Goal: Task Accomplishment & Management: Use online tool/utility

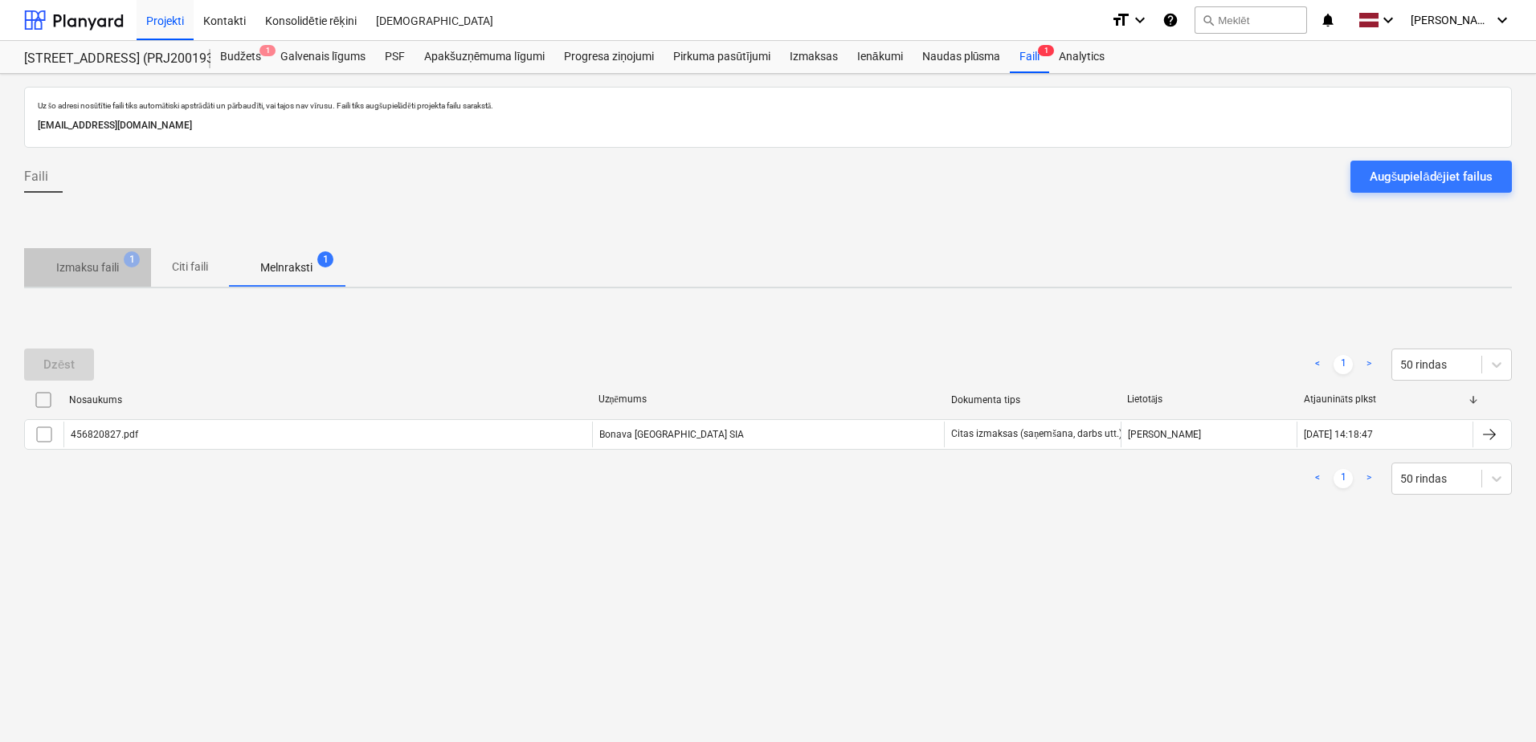
click at [133, 269] on span "Izmaksu faili 1" at bounding box center [87, 267] width 127 height 29
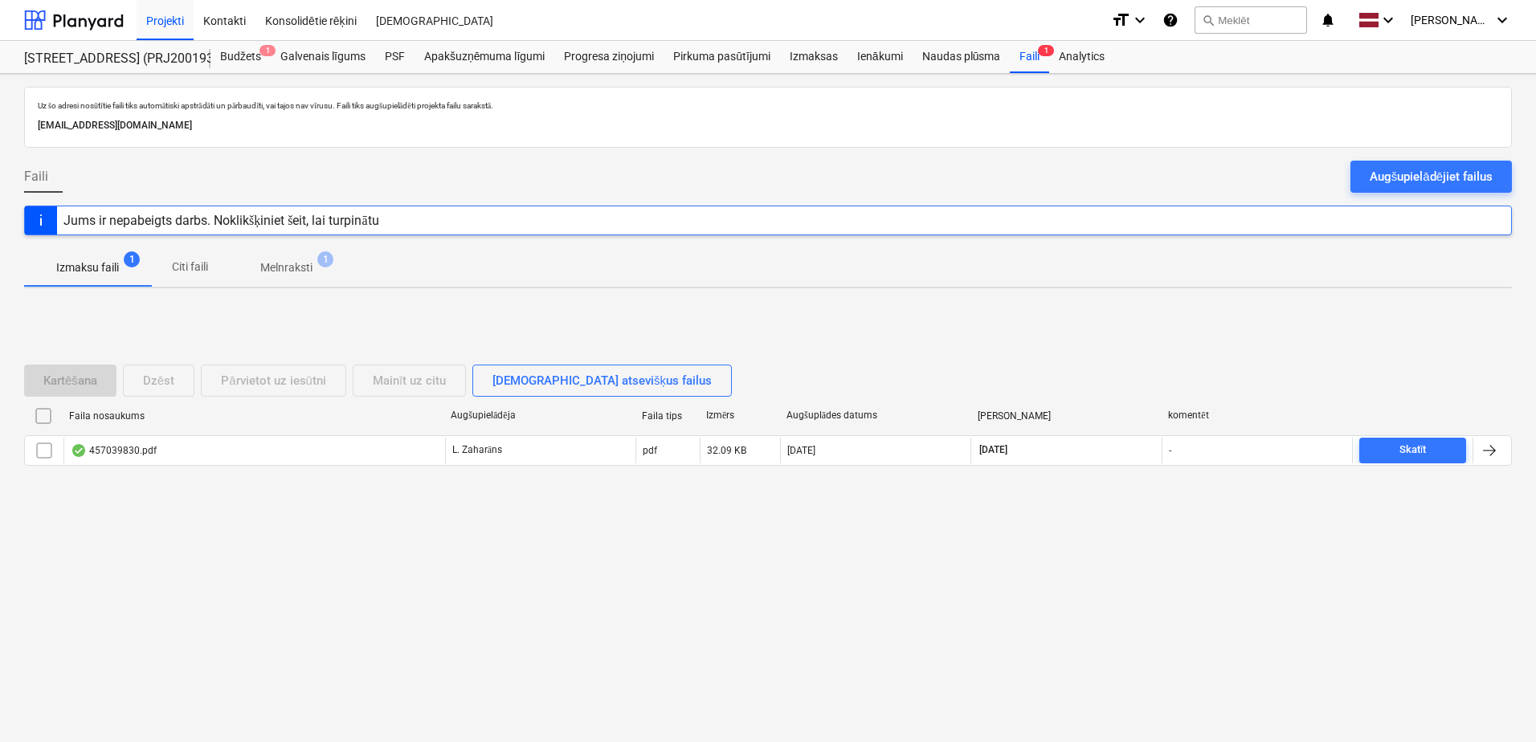
click at [170, 208] on div "Jums ir nepabeigts darbs. Noklikšķiniet šeit, lai turpinātu" at bounding box center [221, 220] width 329 height 28
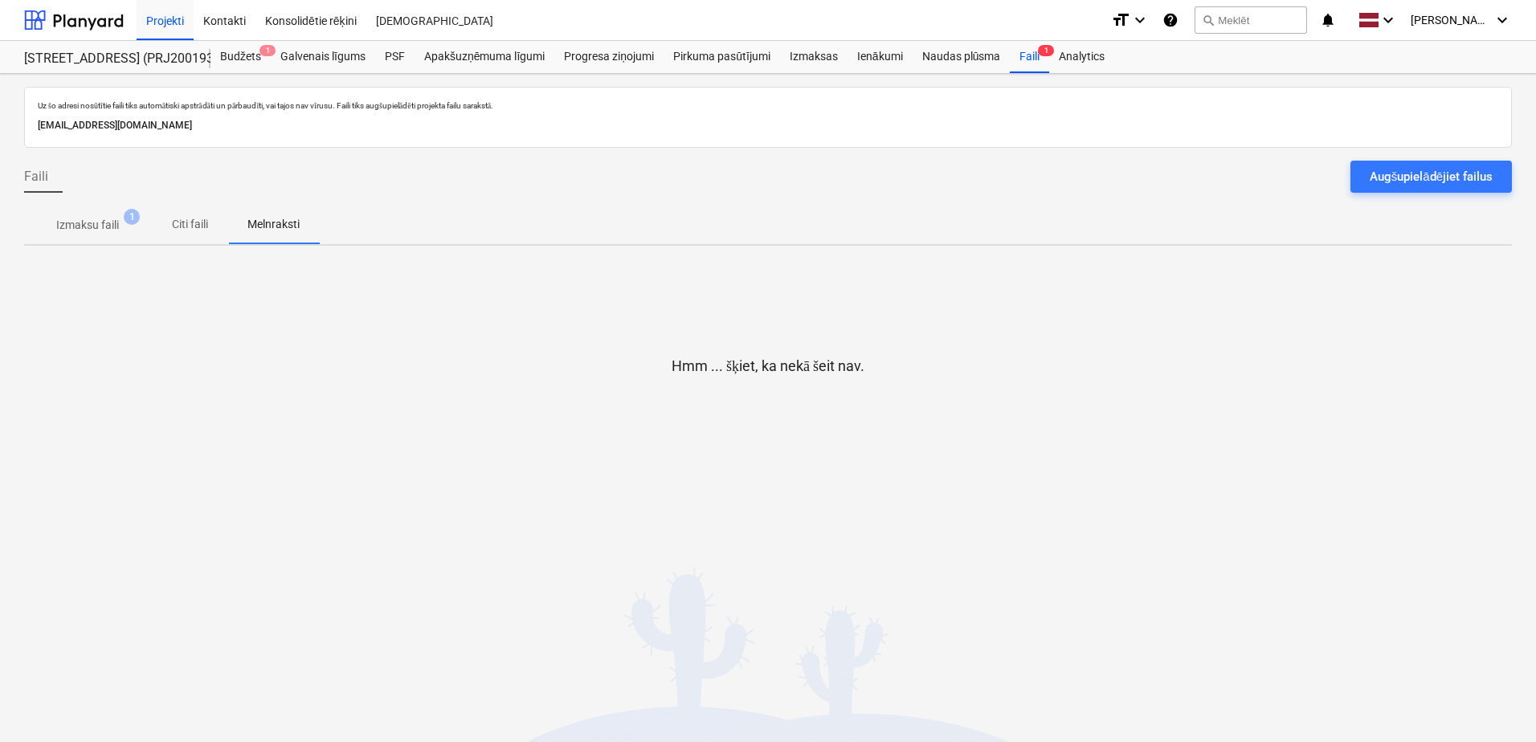
click at [30, 230] on span "Izmaksu faili 1" at bounding box center [87, 225] width 127 height 29
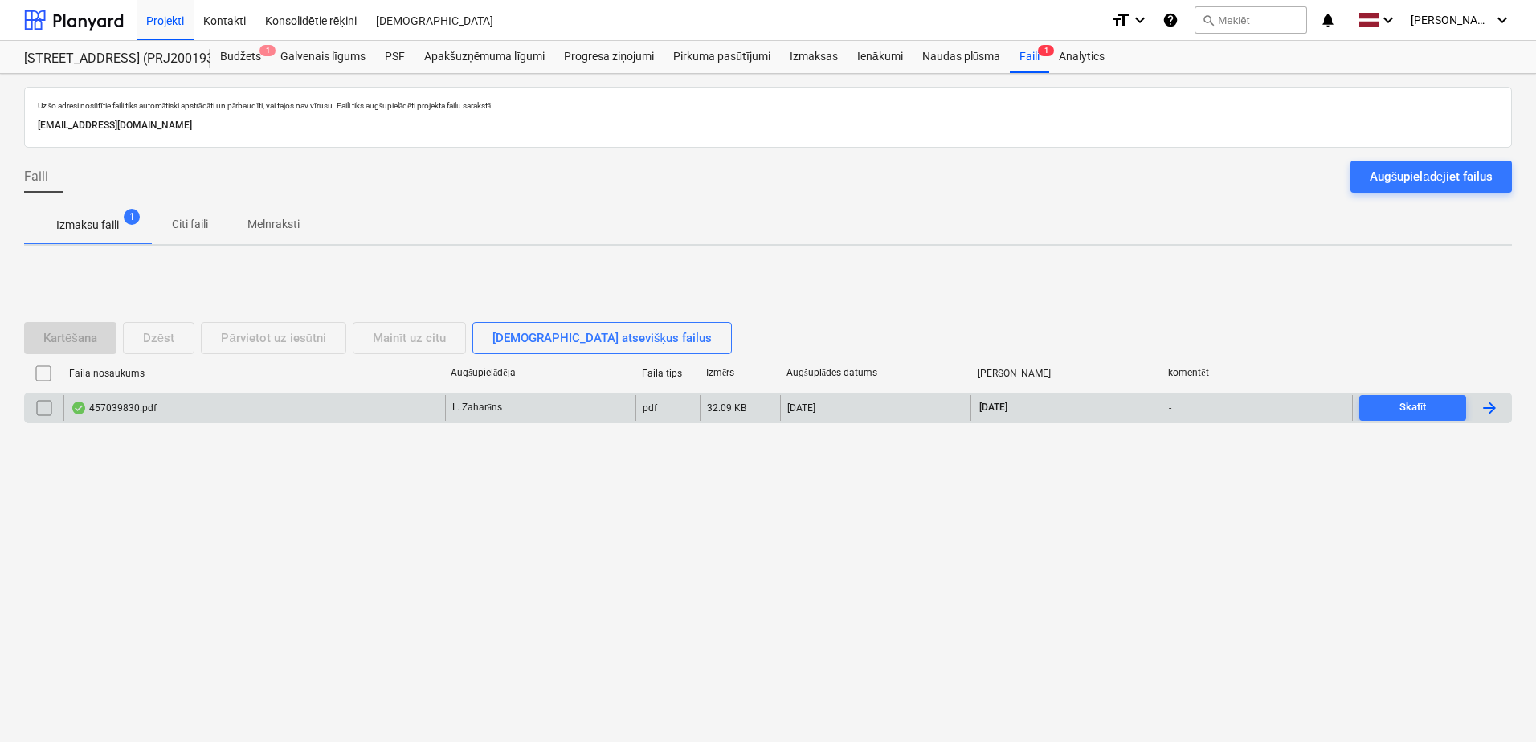
click at [513, 413] on div "L. Zaharāns" at bounding box center [540, 408] width 190 height 26
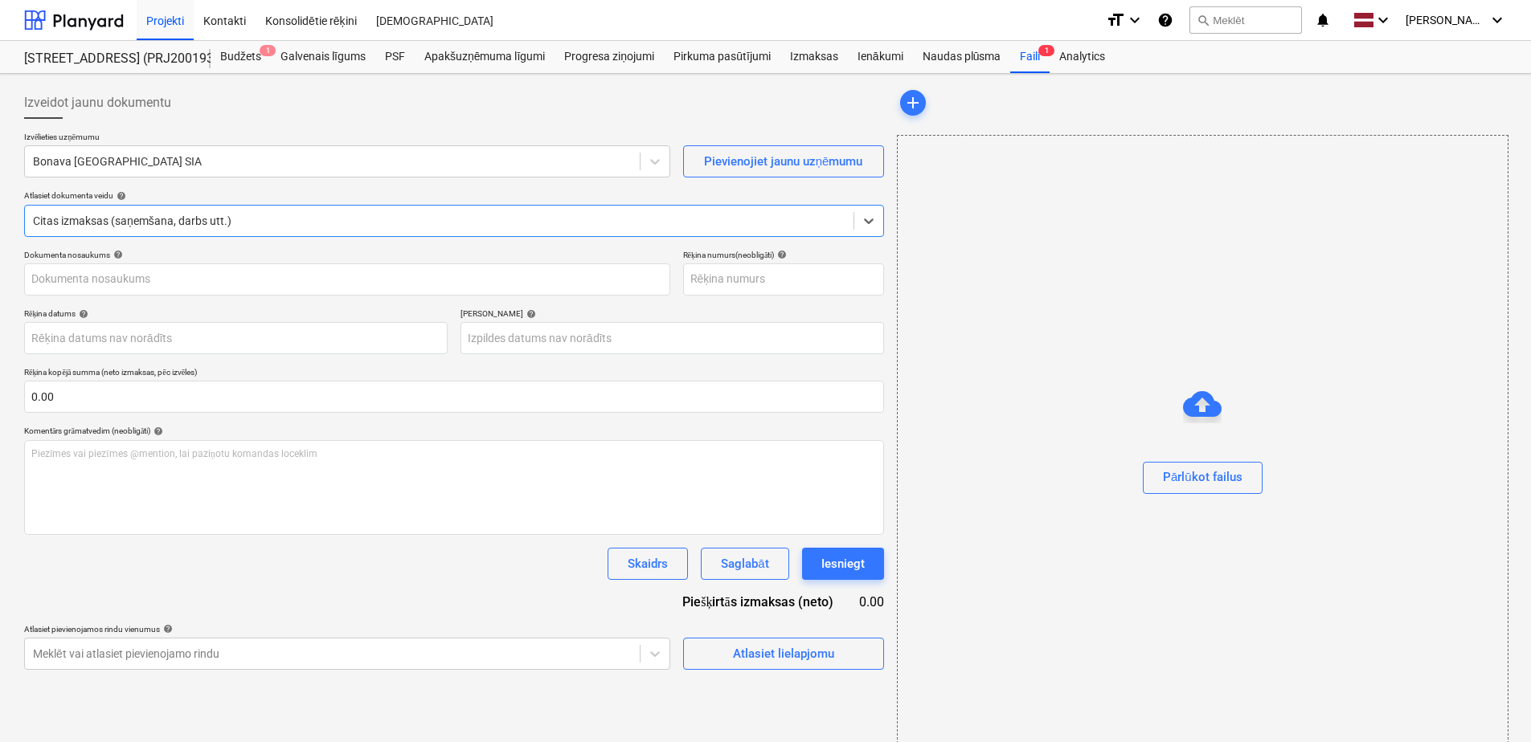
type input "457039830.pdf"
type input "[DATE]"
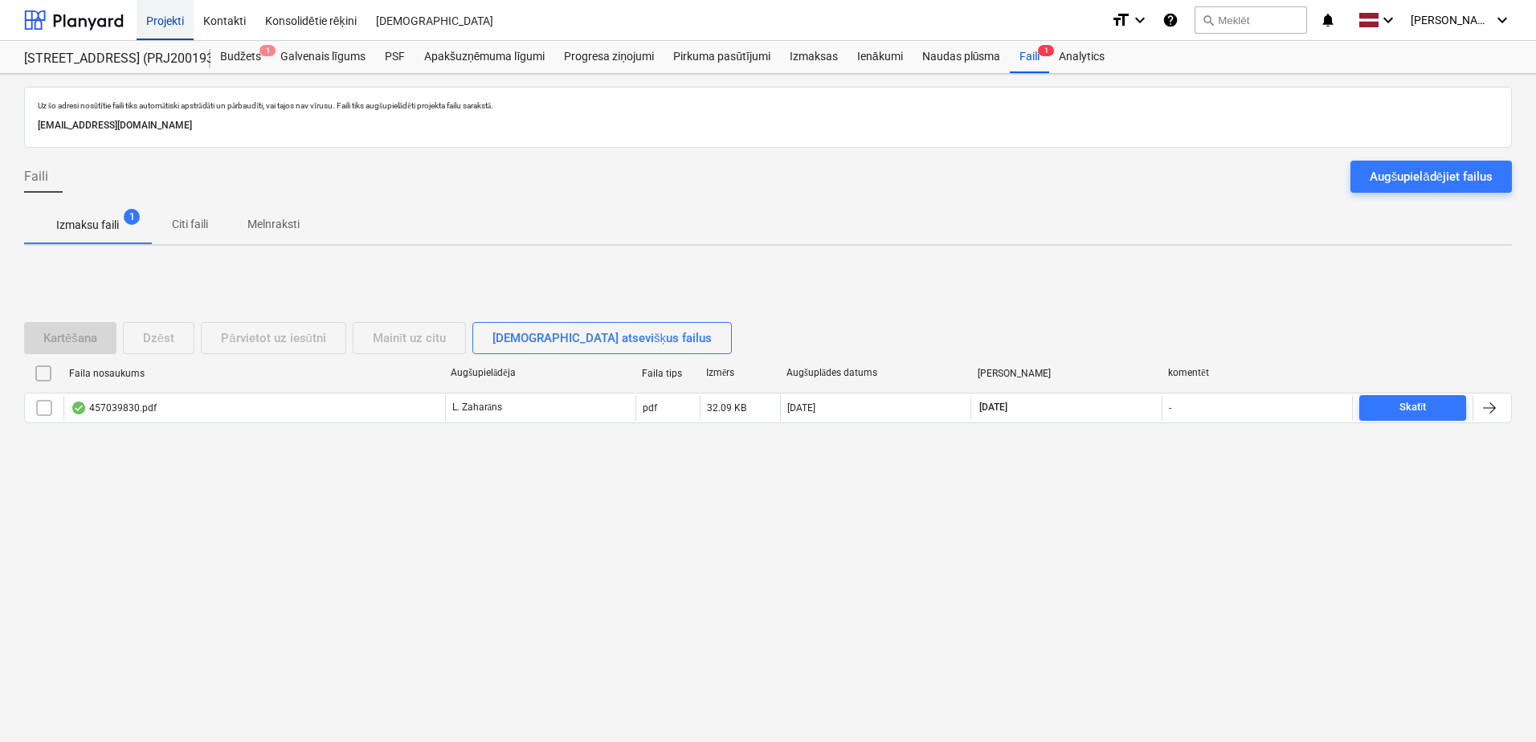
click at [152, 13] on div "Projekti" at bounding box center [165, 19] width 57 height 41
